Goal: Task Accomplishment & Management: Use online tool/utility

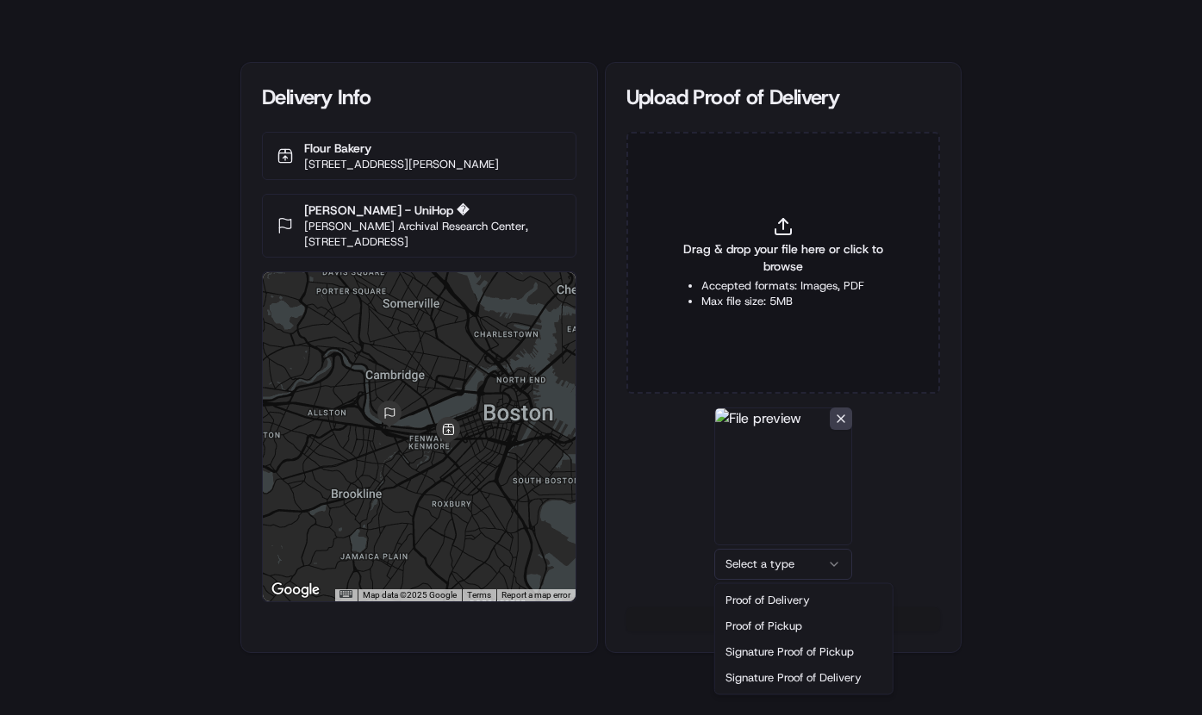
click at [811, 558] on html "Delivery Info Flour Bakery 30 Dalton St, Boston, MA 02115, USA Sarah Bazarian -…" at bounding box center [601, 357] width 1202 height 715
click at [793, 622] on button "Upload 1 file" at bounding box center [783, 619] width 314 height 24
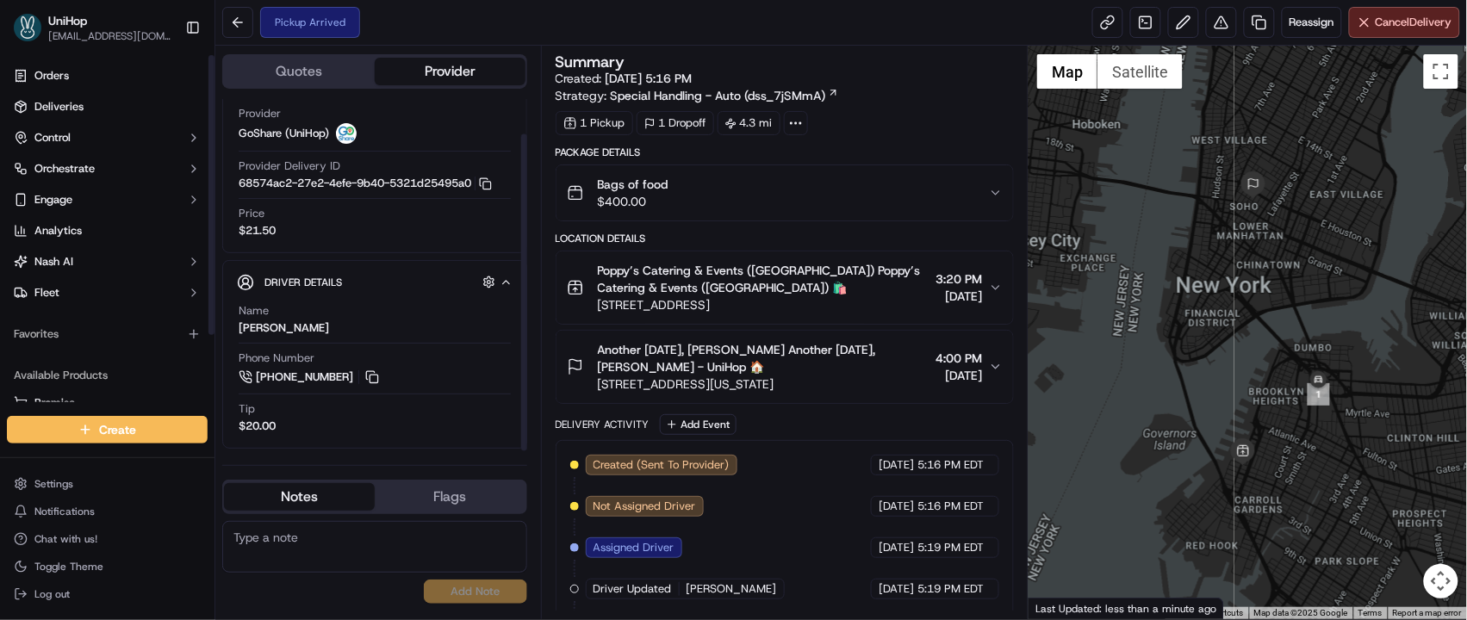
scroll to position [39, 0]
click at [371, 372] on button at bounding box center [372, 376] width 19 height 19
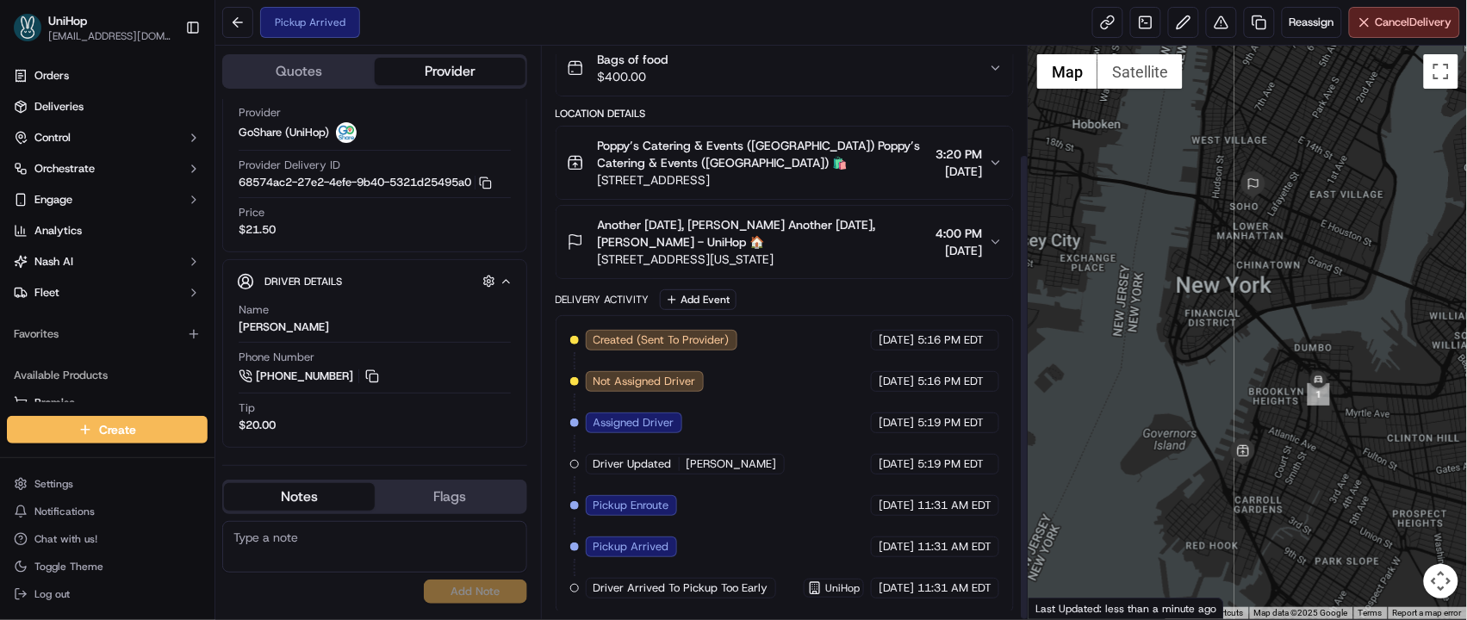
scroll to position [132, 0]
